Goal: Find specific page/section: Find specific page/section

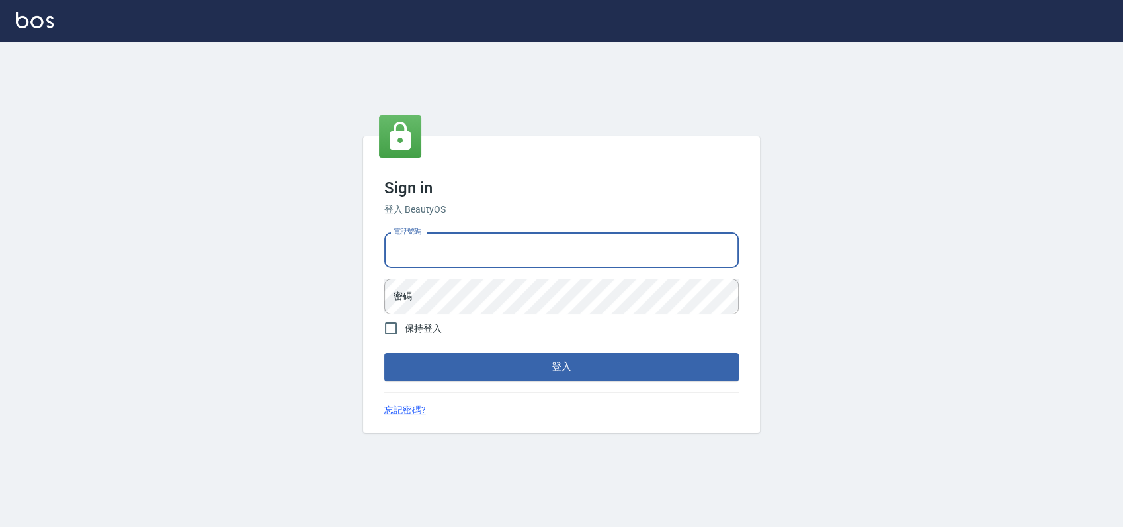
click at [429, 252] on input "電話號碼" at bounding box center [561, 250] width 355 height 36
type input "0989886729"
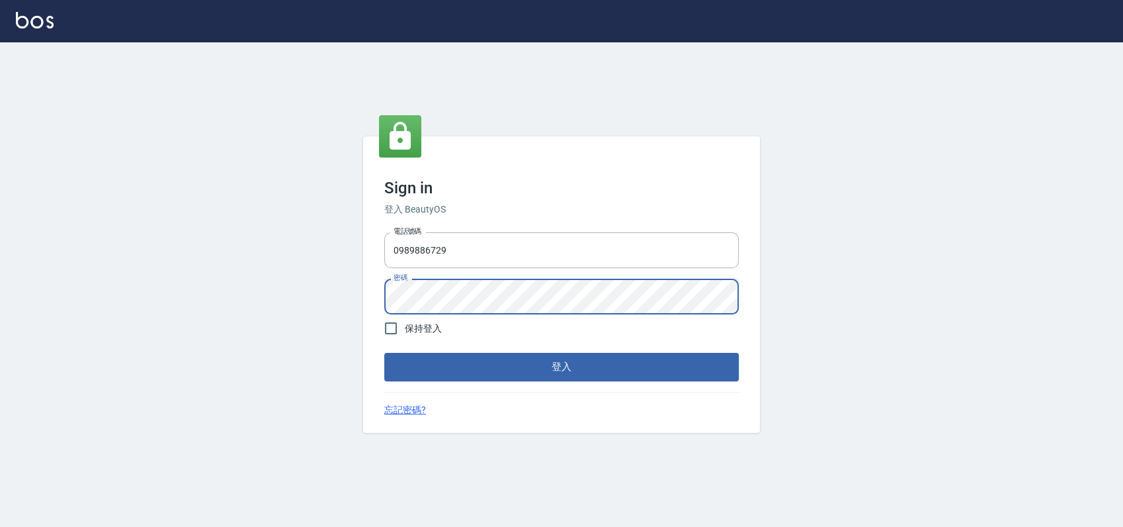
click at [384, 353] on button "登入" at bounding box center [561, 367] width 355 height 28
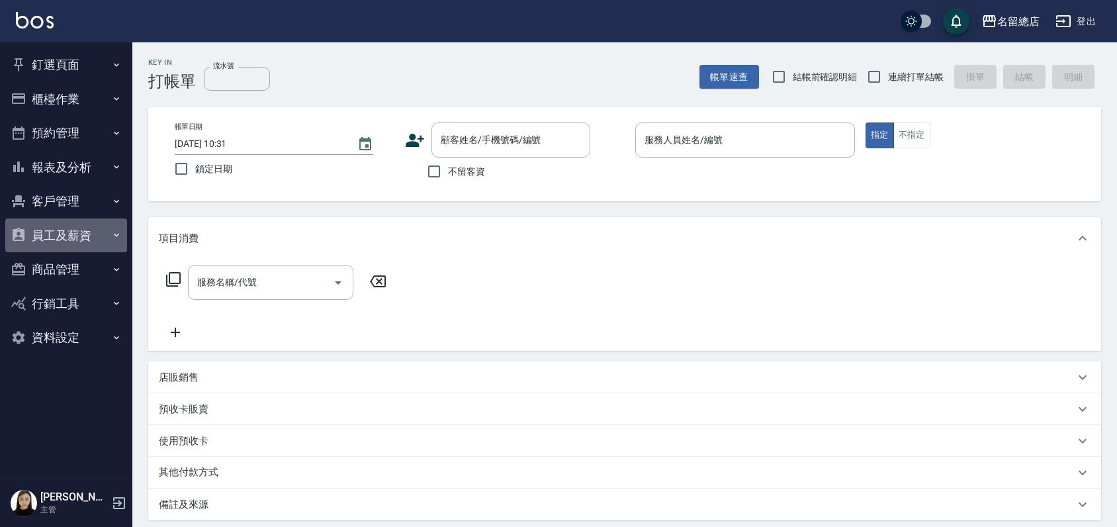
click at [46, 239] on button "員工及薪資" at bounding box center [66, 235] width 122 height 34
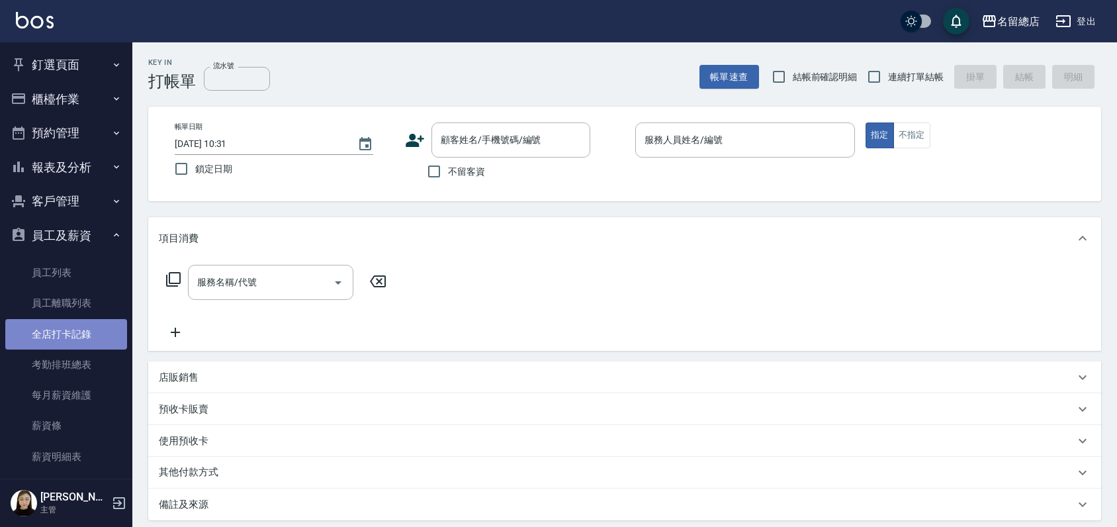
click at [65, 322] on link "全店打卡記錄" at bounding box center [66, 334] width 122 height 30
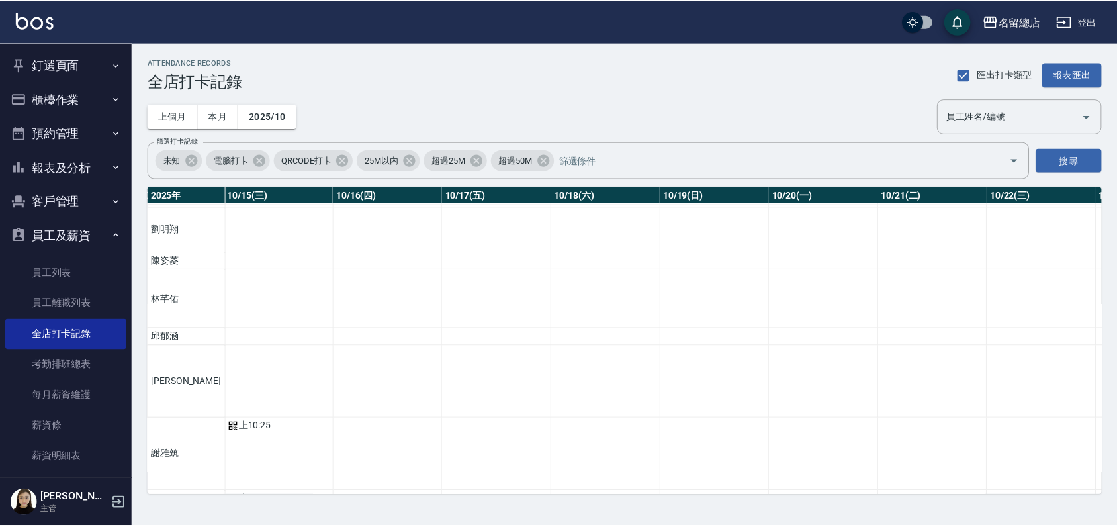
scroll to position [0, 1693]
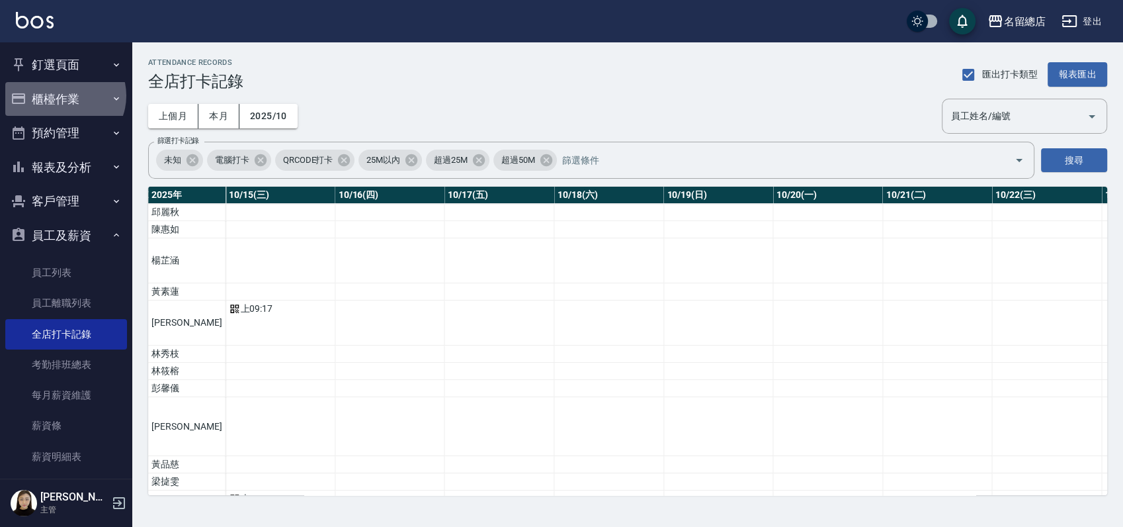
click at [64, 95] on button "櫃檯作業" at bounding box center [66, 99] width 122 height 34
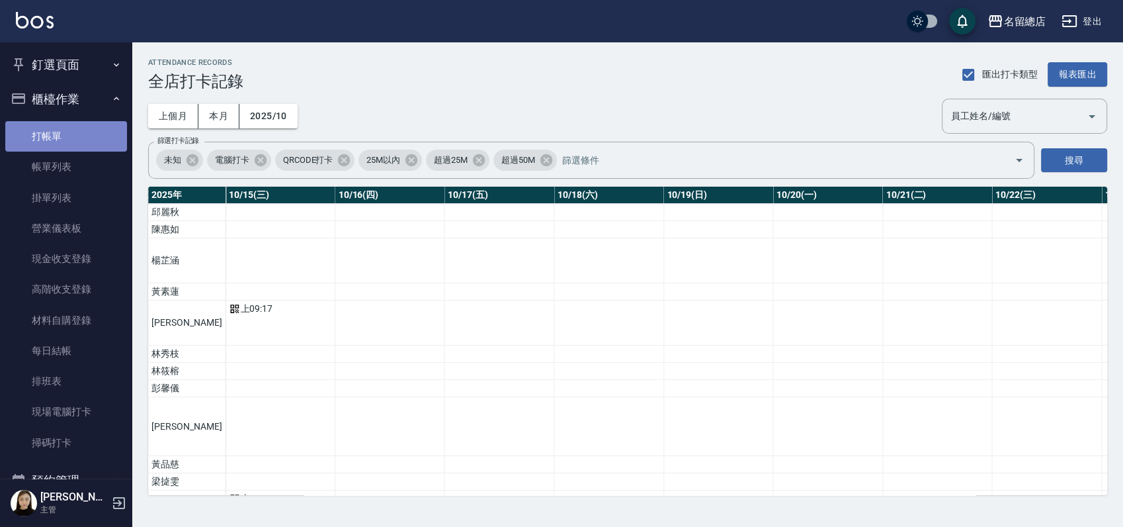
click at [67, 123] on link "打帳單" at bounding box center [66, 136] width 122 height 30
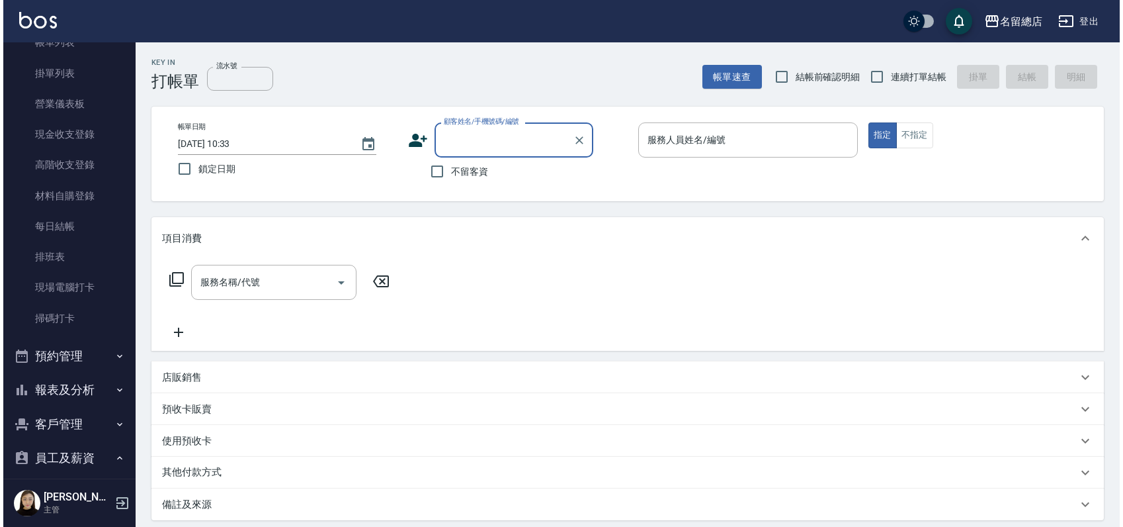
scroll to position [367, 0]
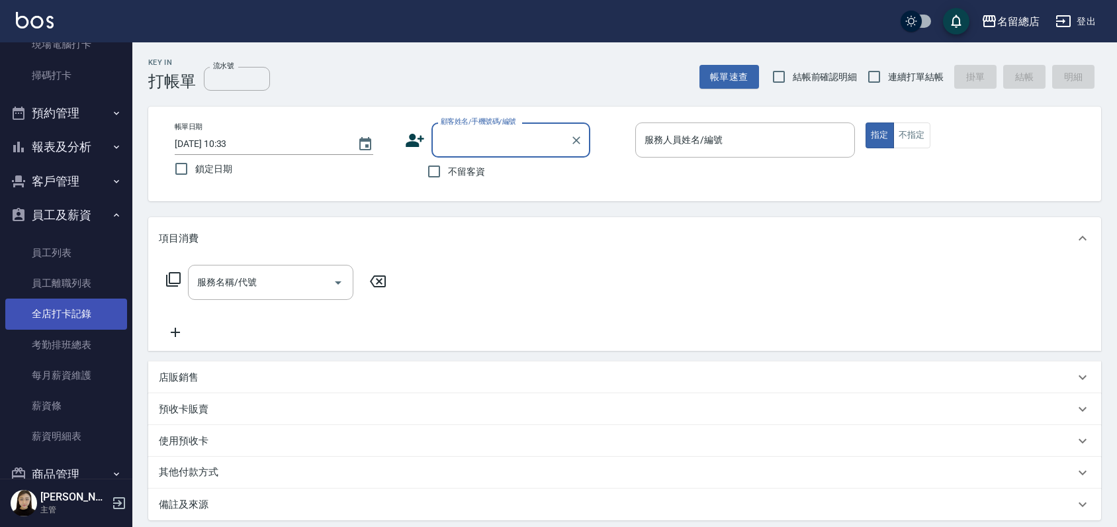
click at [77, 304] on link "全店打卡記錄" at bounding box center [66, 313] width 122 height 30
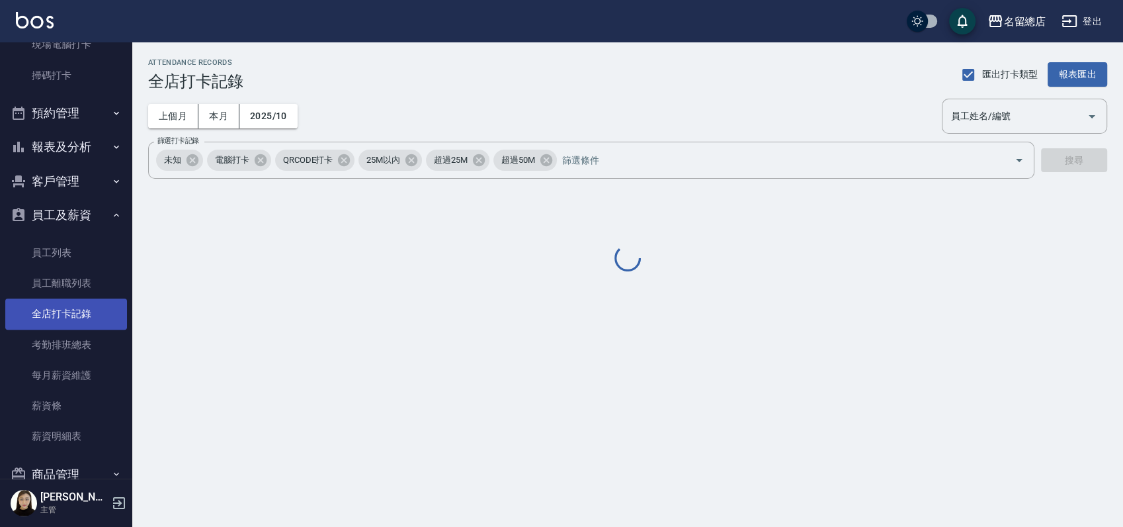
click at [77, 304] on link "全店打卡記錄" at bounding box center [66, 313] width 122 height 30
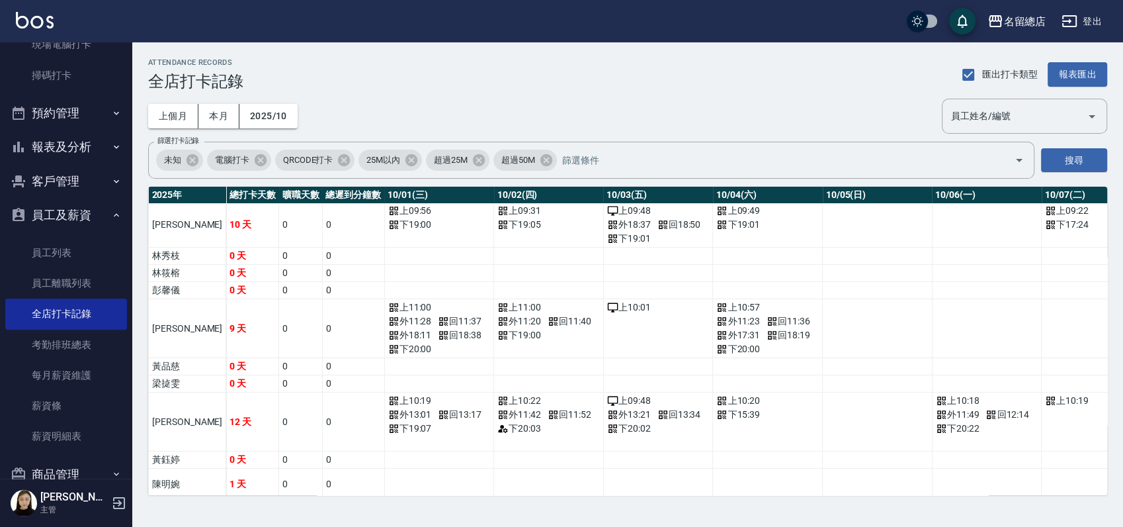
scroll to position [220, 0]
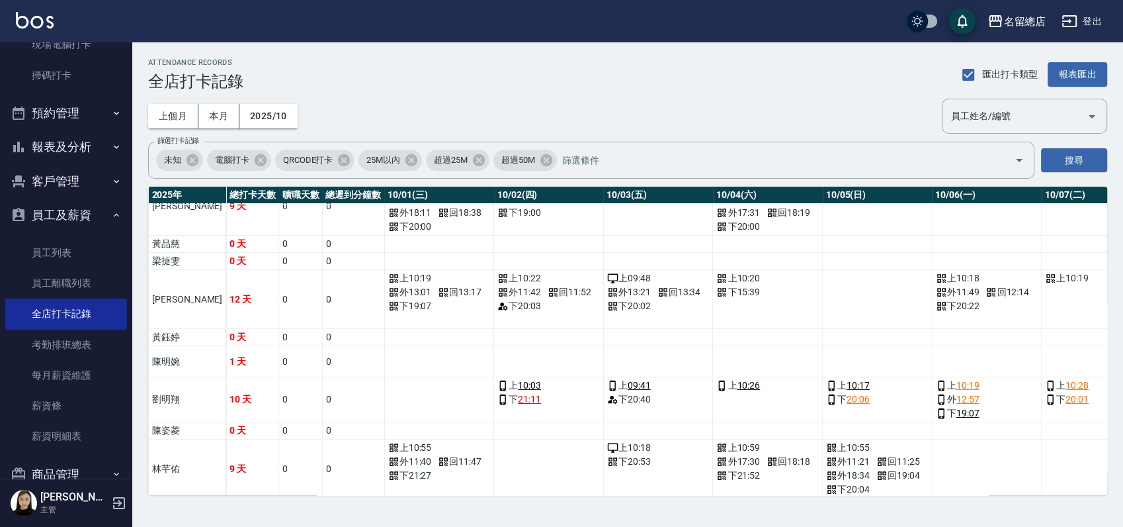
click at [1009, 96] on div "ATTENDANCE RECORDS 全店打卡記錄 匯出打卡類型 報表匯出 上個月 本月 2025/10 員工姓名/編號 員工姓名/編號 篩選打卡記錄 未知 …" at bounding box center [627, 276] width 991 height 468
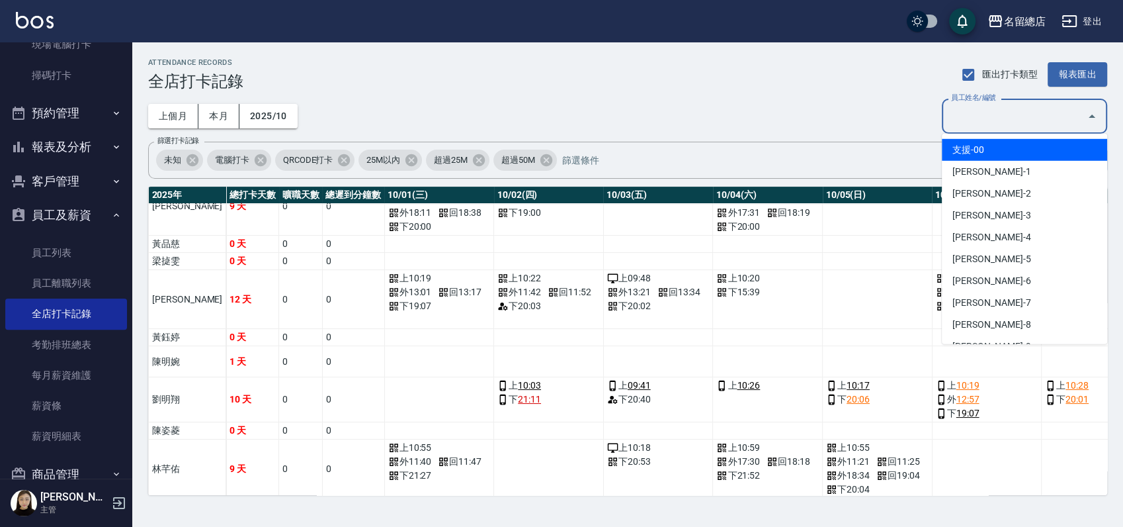
click at [1007, 106] on input "員工姓名/編號" at bounding box center [1015, 116] width 134 height 23
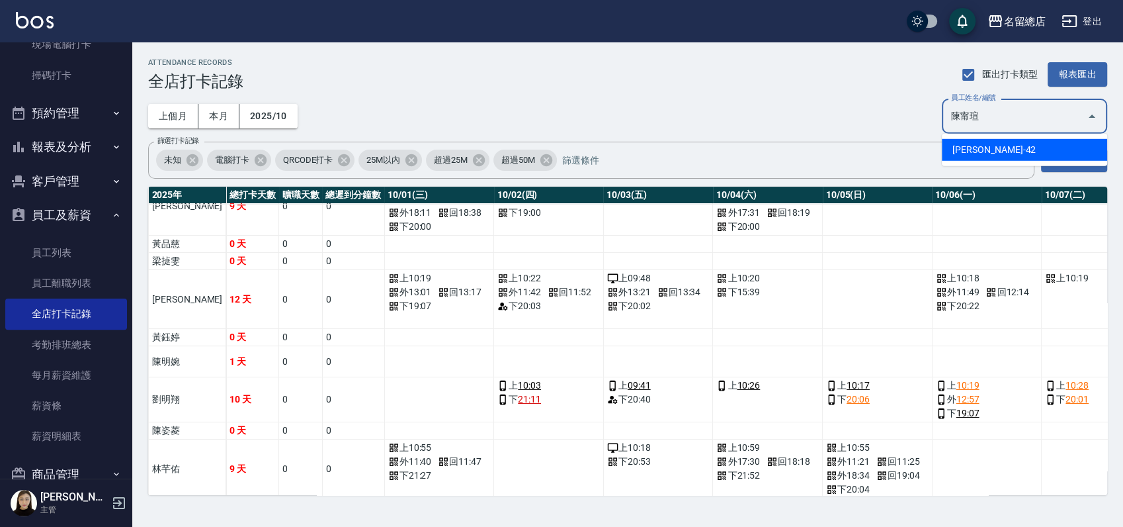
type input "陳甯瑄"
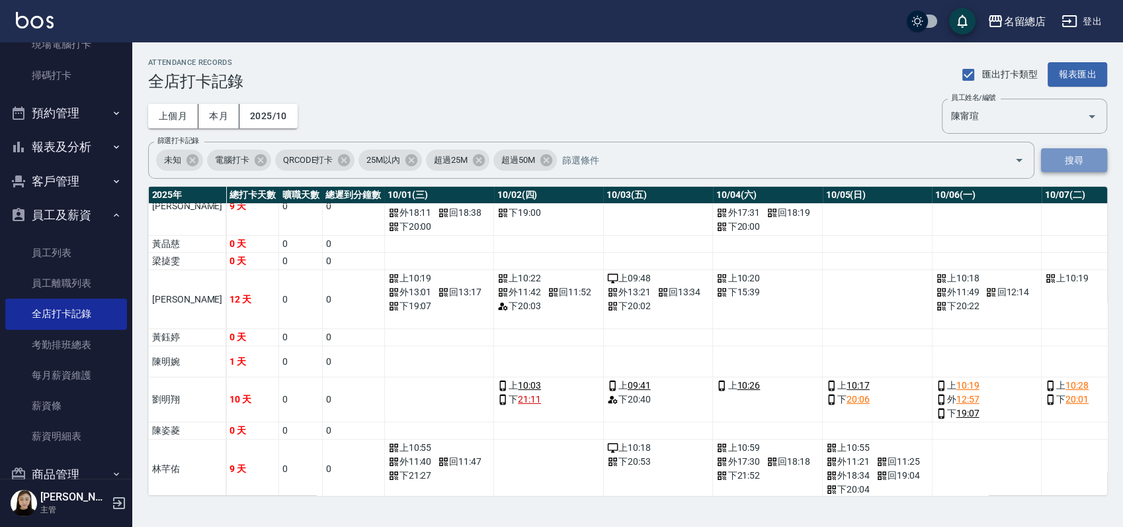
click at [1059, 154] on button "搜尋" at bounding box center [1074, 160] width 66 height 24
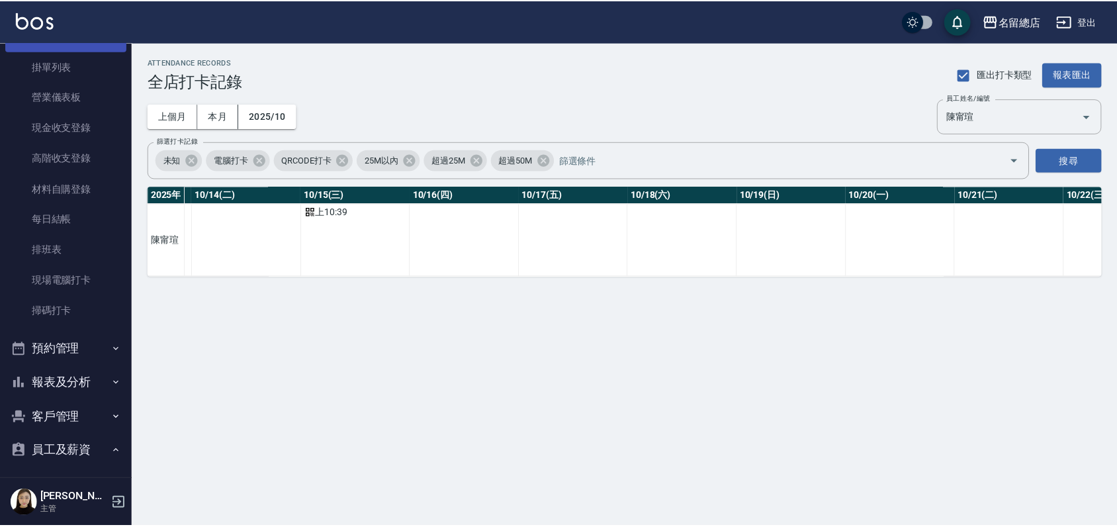
scroll to position [73, 0]
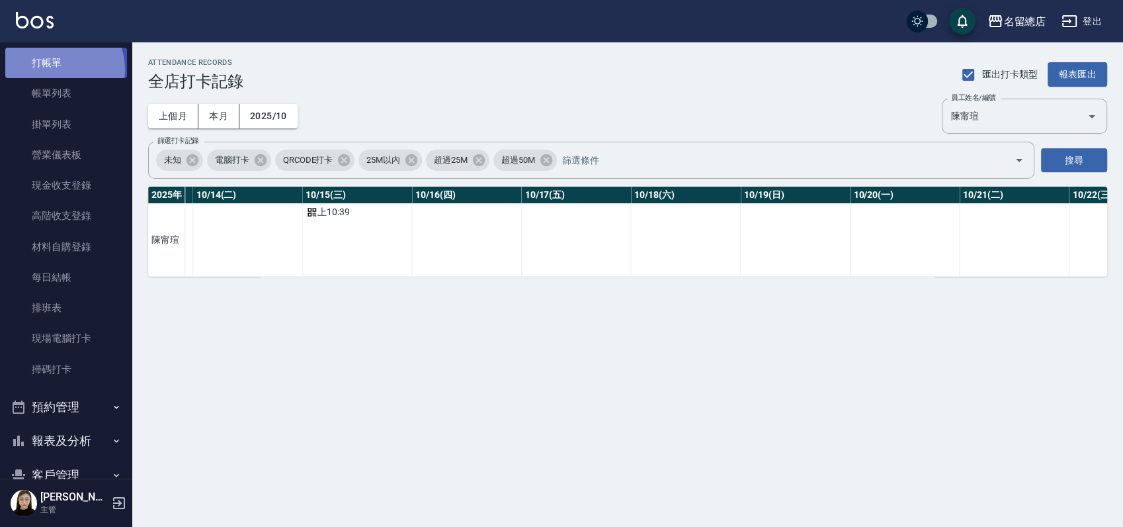
click at [58, 69] on link "打帳單" at bounding box center [66, 63] width 122 height 30
